Goal: Task Accomplishment & Management: Manage account settings

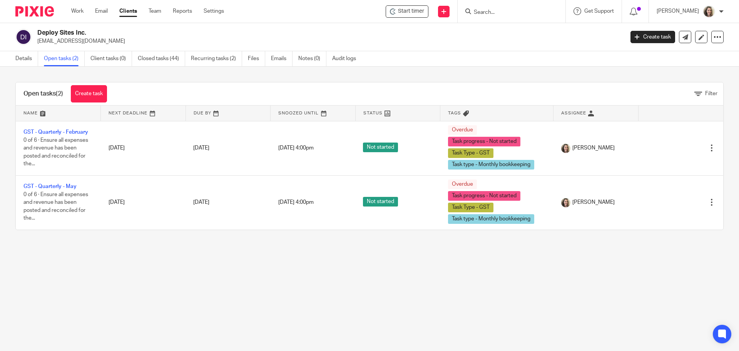
click at [75, 12] on link "Work" at bounding box center [77, 11] width 12 height 8
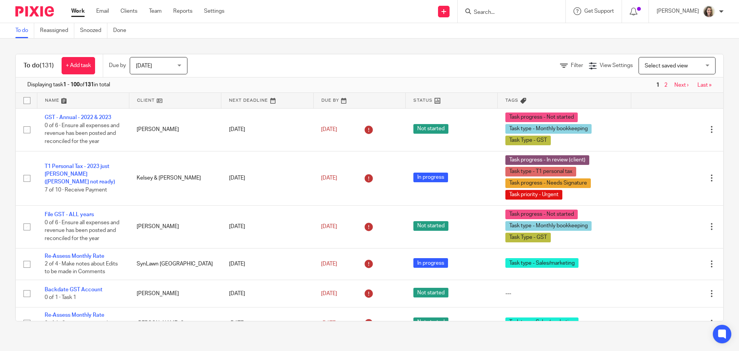
click at [657, 65] on span "Select saved view" at bounding box center [666, 65] width 43 height 5
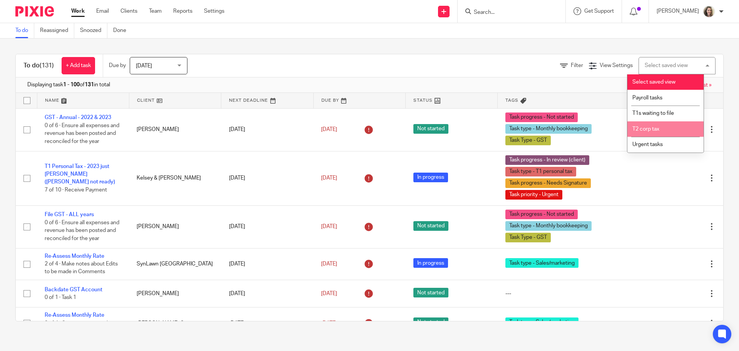
click at [663, 122] on li "T2 corp tax" at bounding box center [666, 129] width 76 height 16
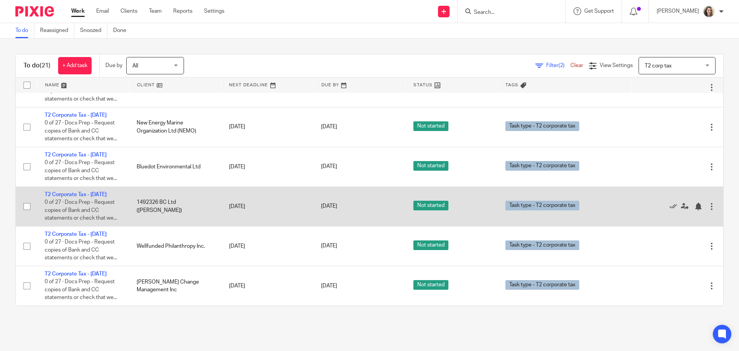
scroll to position [642, 0]
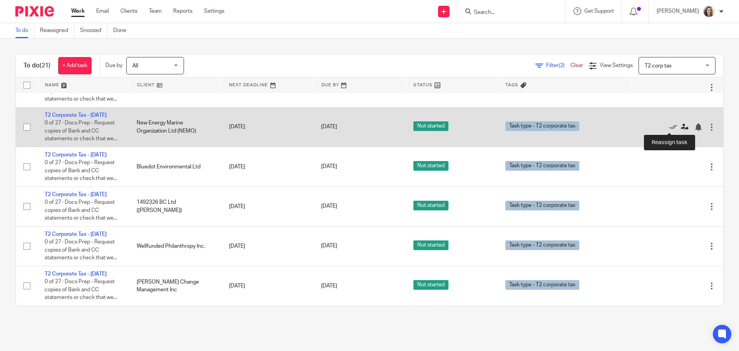
click at [681, 127] on icon at bounding box center [685, 127] width 8 height 8
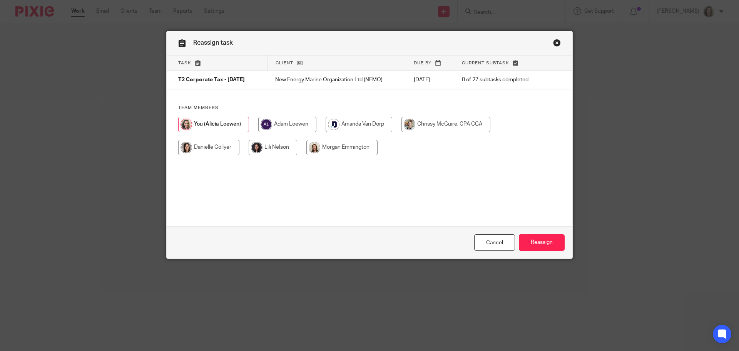
click at [351, 150] on input "radio" at bounding box center [342, 147] width 71 height 15
radio input "true"
click at [550, 245] on input "Reassign" at bounding box center [542, 242] width 46 height 17
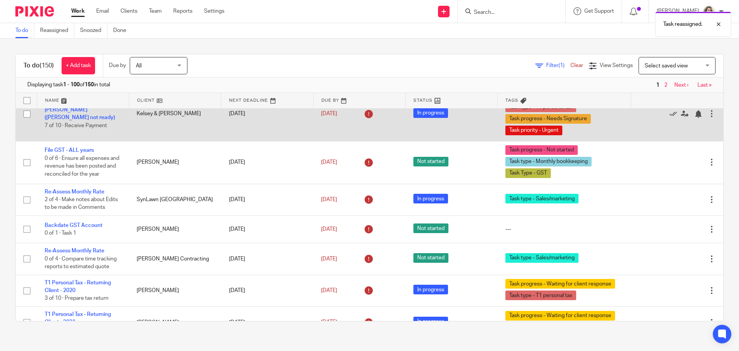
scroll to position [77, 0]
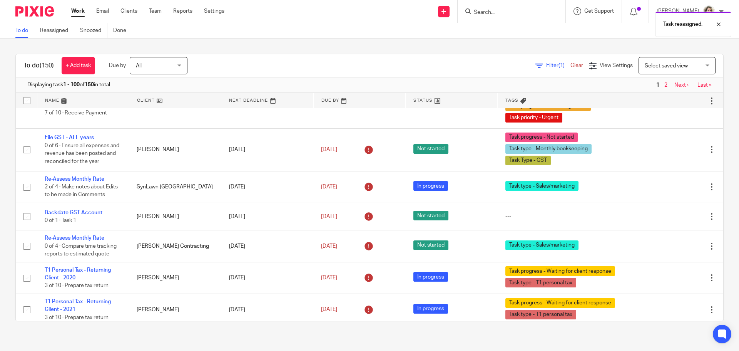
click at [687, 67] on span "Select saved view" at bounding box center [673, 65] width 56 height 16
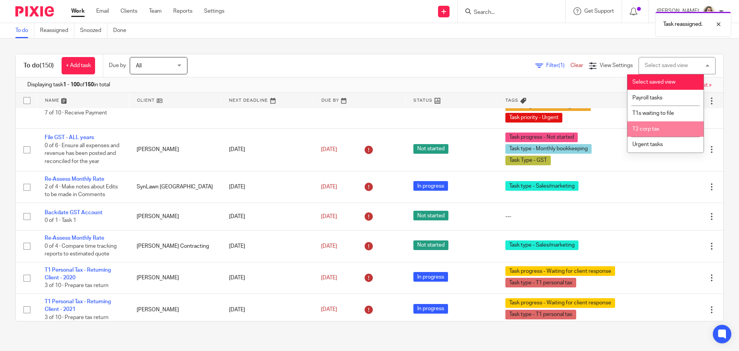
click at [652, 131] on span "T2 corp tax" at bounding box center [646, 128] width 27 height 5
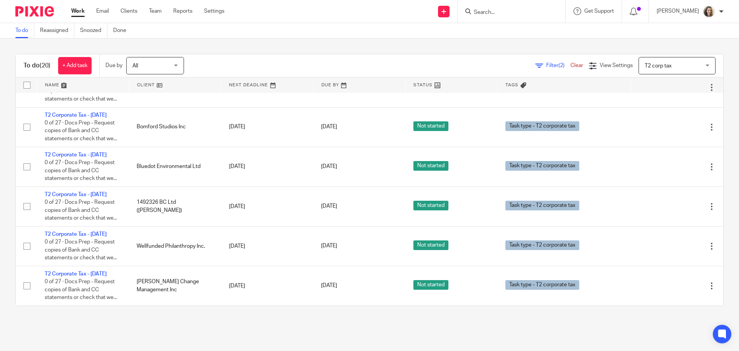
scroll to position [603, 0]
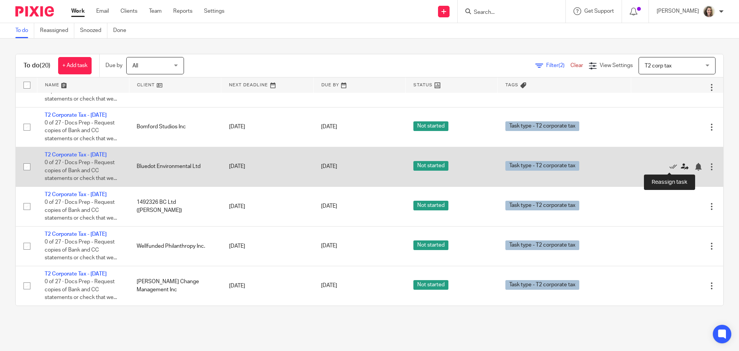
click at [681, 166] on icon at bounding box center [685, 167] width 8 height 8
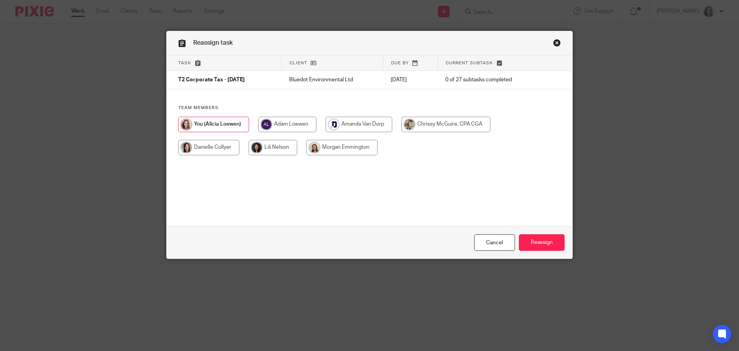
click at [334, 153] on input "radio" at bounding box center [342, 147] width 71 height 15
radio input "true"
click at [545, 241] on input "Reassign" at bounding box center [542, 242] width 46 height 17
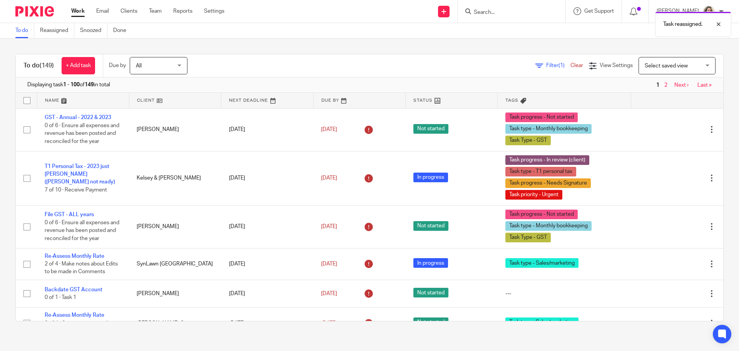
click at [679, 66] on span "Select saved view" at bounding box center [673, 65] width 56 height 16
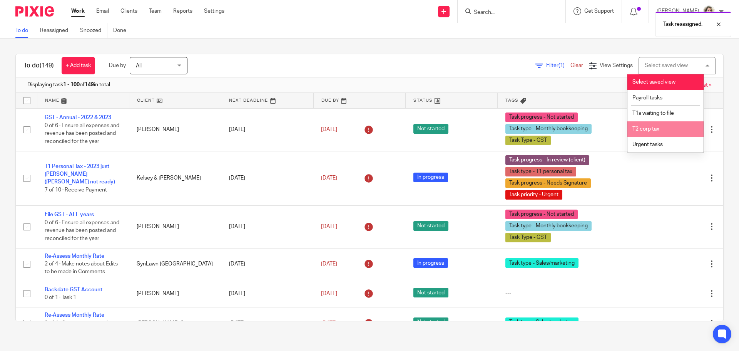
click at [656, 122] on li "T2 corp tax" at bounding box center [666, 129] width 76 height 16
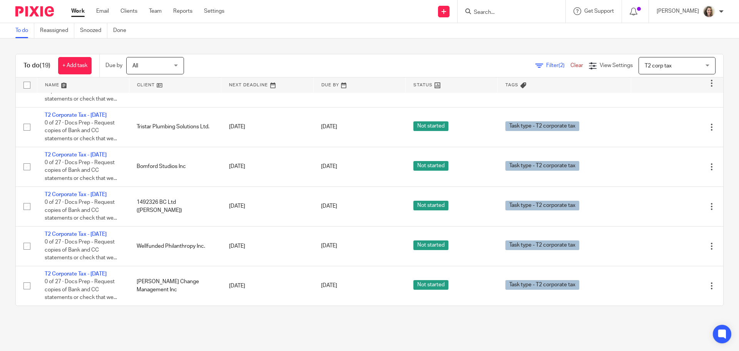
scroll to position [563, 0]
click at [154, 12] on link "Team" at bounding box center [155, 11] width 13 height 8
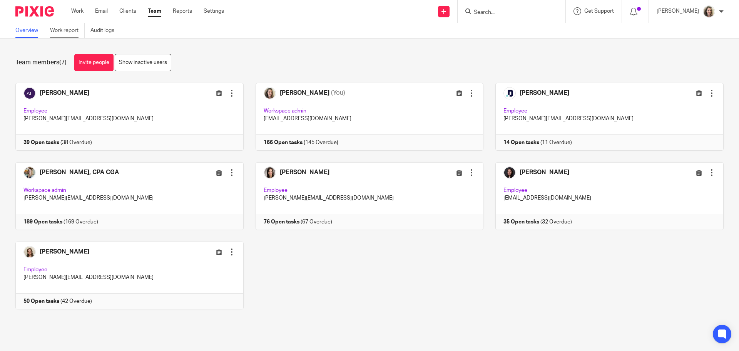
click at [64, 29] on link "Work report" at bounding box center [67, 30] width 35 height 15
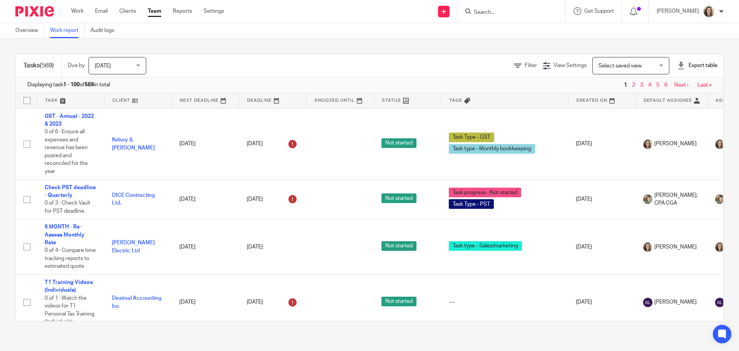
click at [626, 65] on span "Select saved view" at bounding box center [620, 65] width 43 height 5
click at [525, 66] on span "Filter" at bounding box center [531, 65] width 12 height 5
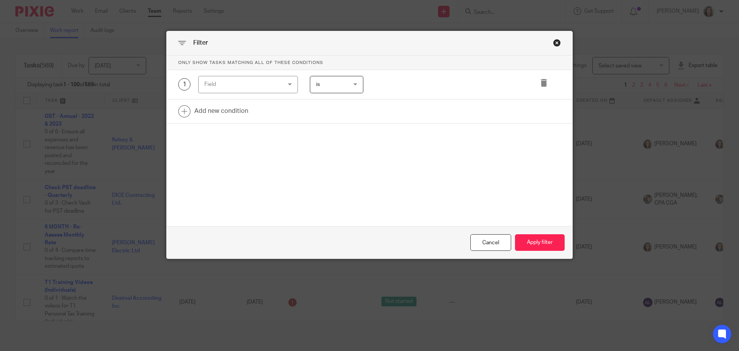
click at [261, 82] on div "Field" at bounding box center [241, 84] width 74 height 16
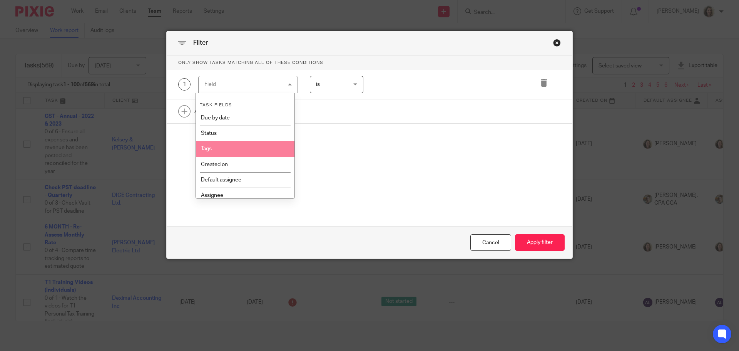
click at [211, 144] on li "Tags" at bounding box center [245, 148] width 99 height 15
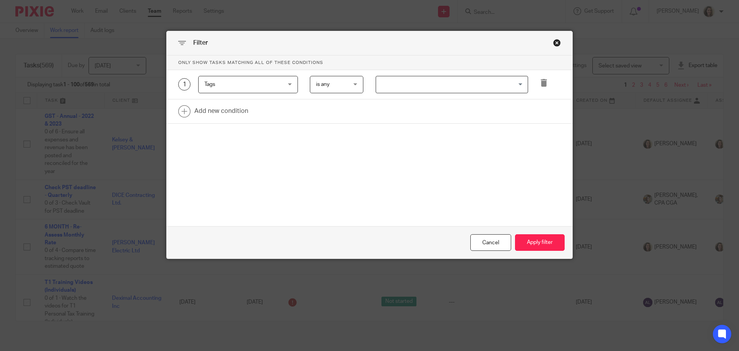
click at [384, 80] on input "Search for option" at bounding box center [450, 84] width 147 height 13
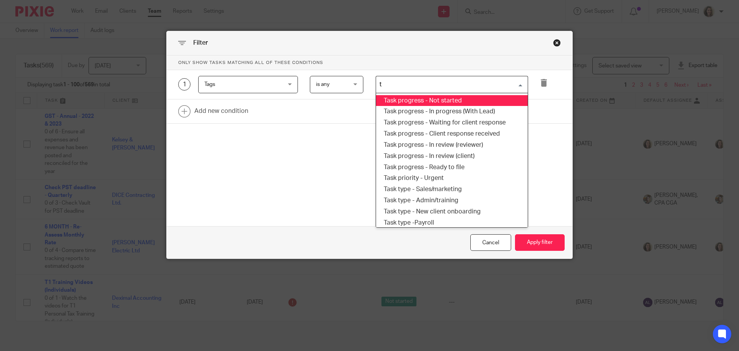
type input "t2"
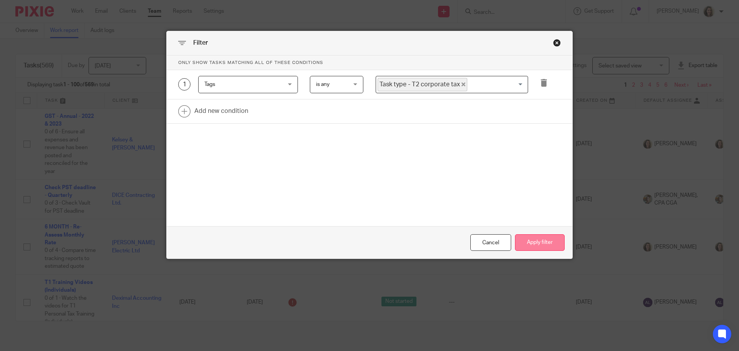
click at [542, 241] on button "Apply filter" at bounding box center [540, 242] width 50 height 17
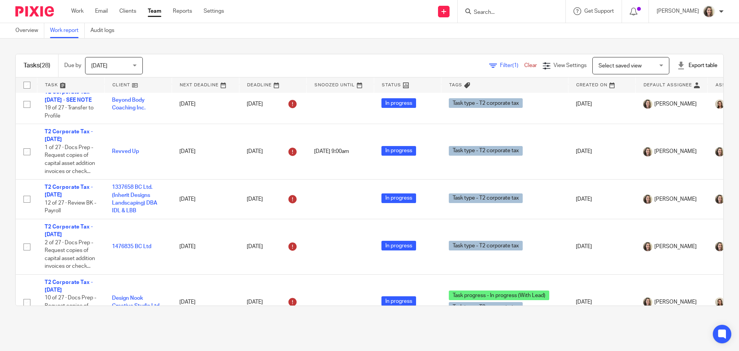
scroll to position [193, 0]
